Goal: Task Accomplishment & Management: Manage account settings

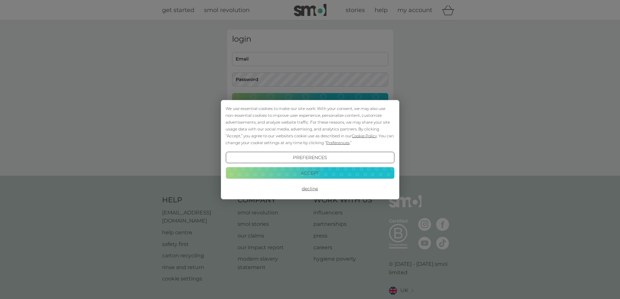
type input "[EMAIL_ADDRESS][DOMAIN_NAME]"
click at [306, 172] on button "Accept" at bounding box center [309, 173] width 168 height 12
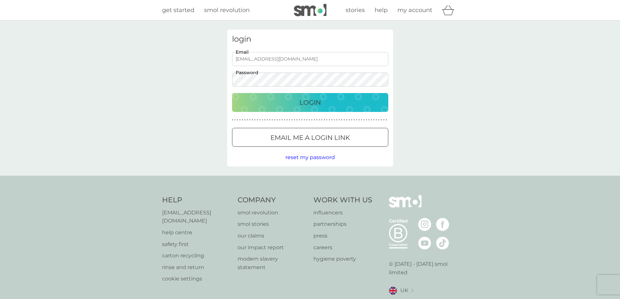
click at [291, 106] on div "Login" at bounding box center [309, 102] width 143 height 10
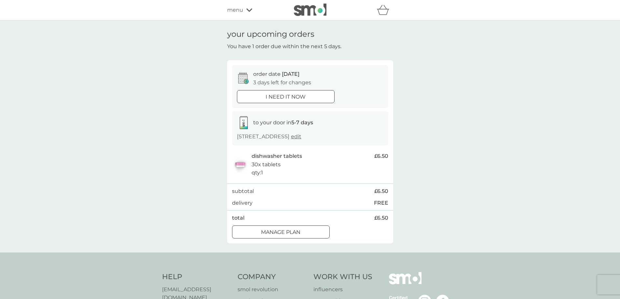
click at [294, 78] on p "3 days left for changes" at bounding box center [282, 82] width 58 height 8
click at [302, 229] on div "Manage plan" at bounding box center [280, 232] width 97 height 8
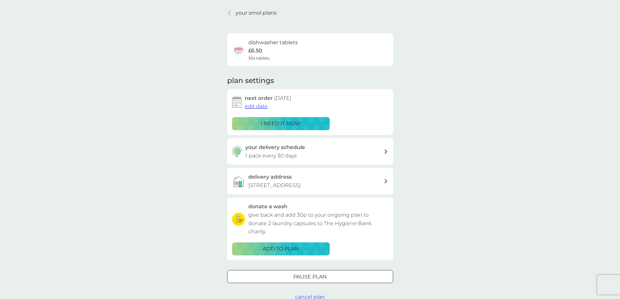
scroll to position [33, 0]
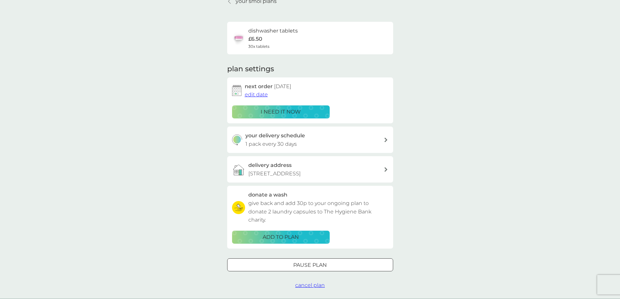
click at [258, 95] on span "edit date" at bounding box center [256, 94] width 23 height 6
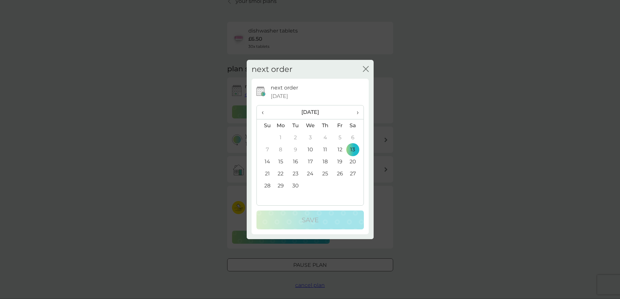
click at [293, 185] on td "30" at bounding box center [295, 186] width 15 height 12
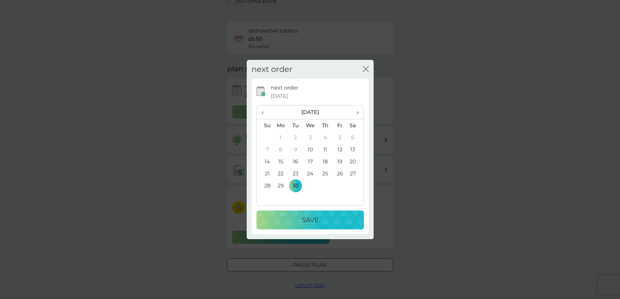
click at [303, 215] on p "Save" at bounding box center [310, 220] width 17 height 10
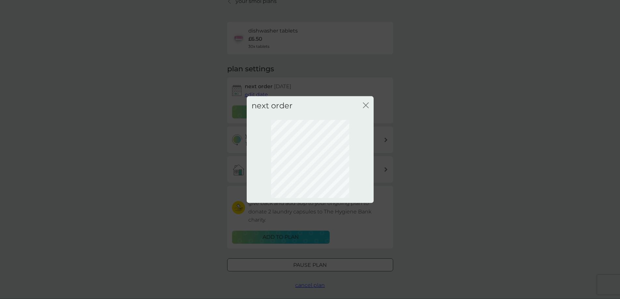
scroll to position [0, 0]
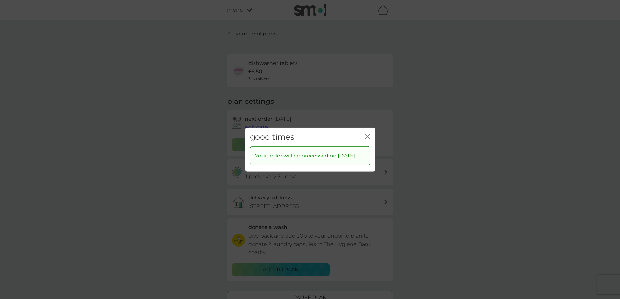
click at [366, 133] on icon "close" at bounding box center [367, 136] width 6 height 6
